Goal: Information Seeking & Learning: Learn about a topic

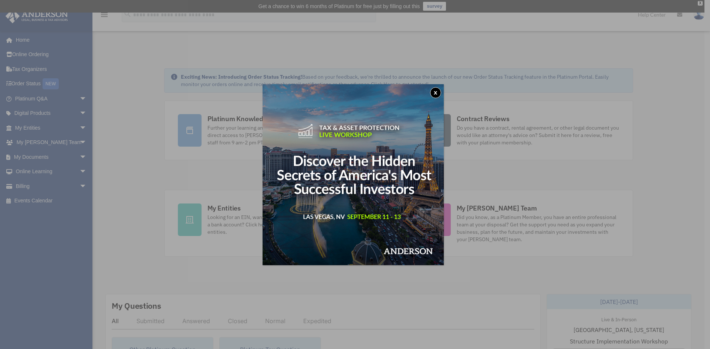
click at [437, 92] on button "x" at bounding box center [435, 92] width 11 height 11
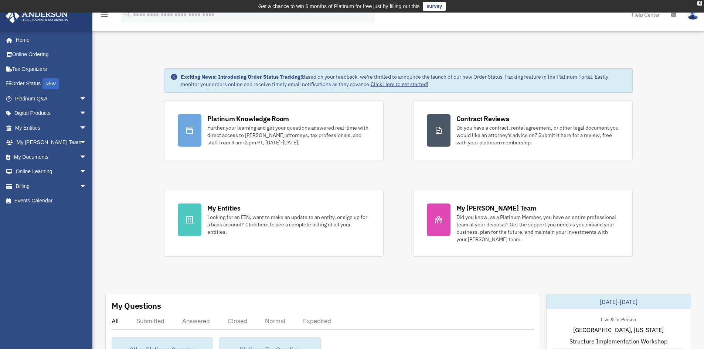
click at [244, 142] on div "Further your learning and get your questions answered real-time with direct acc…" at bounding box center [288, 135] width 163 height 22
click at [223, 132] on div "Further your learning and get your questions answered real-time with direct acc…" at bounding box center [288, 135] width 163 height 22
click at [180, 130] on div at bounding box center [190, 130] width 24 height 33
click at [184, 119] on div at bounding box center [190, 130] width 24 height 33
click at [245, 129] on div "Further your learning and get your questions answered real-time with direct acc…" at bounding box center [288, 135] width 163 height 22
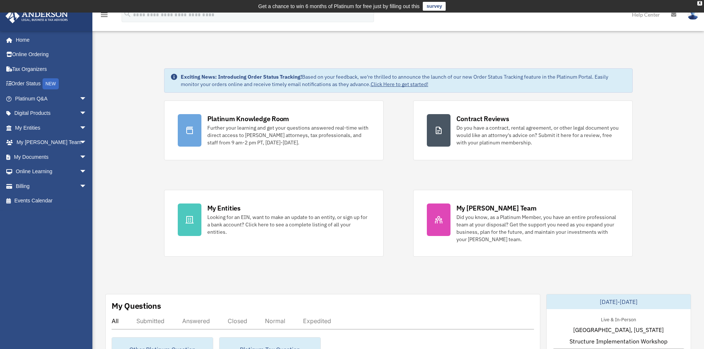
click at [245, 129] on div "Further your learning and get your questions answered real-time with direct acc…" at bounding box center [288, 135] width 163 height 22
click at [79, 99] on span "arrow_drop_down" at bounding box center [86, 98] width 15 height 15
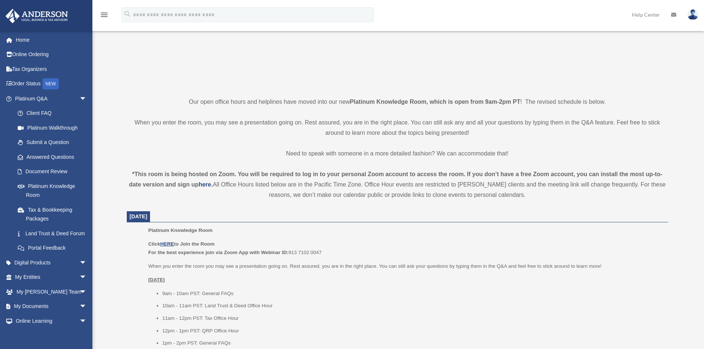
scroll to position [111, 0]
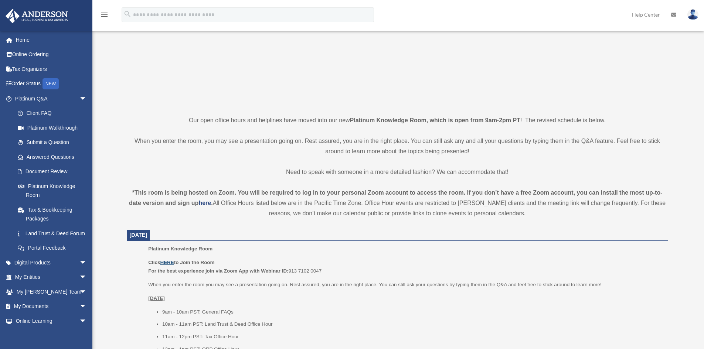
click at [173, 260] on u "HERE" at bounding box center [167, 263] width 14 height 6
